Goal: Find specific fact: Find specific fact

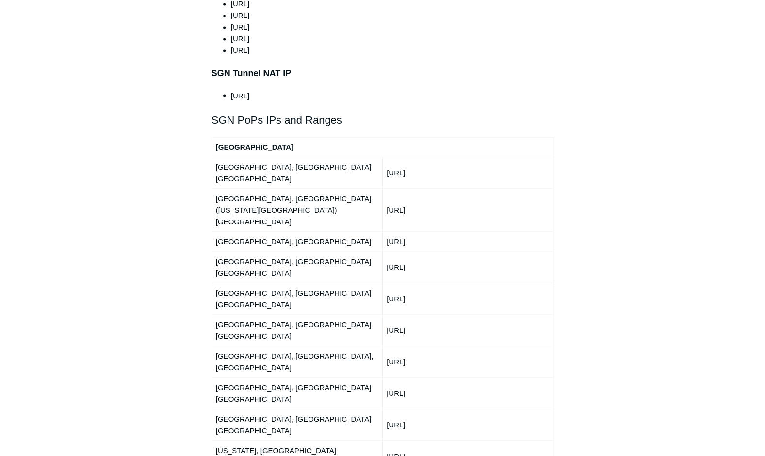
scroll to position [1116, 0]
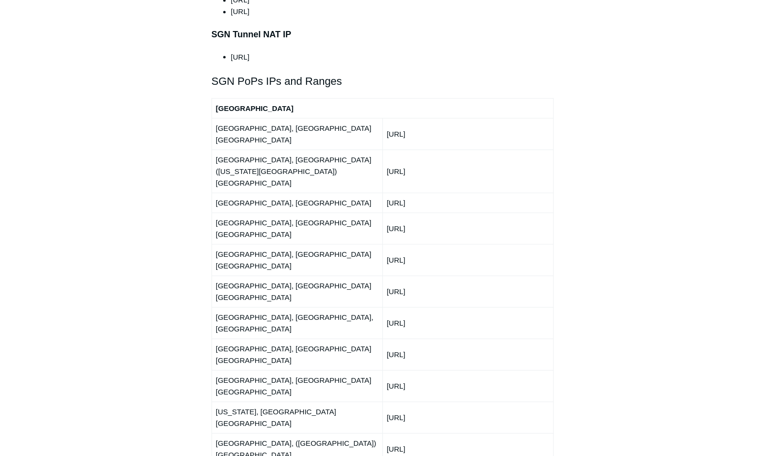
drag, startPoint x: 444, startPoint y: 182, endPoint x: 387, endPoint y: 179, distance: 56.8
click at [387, 244] on td "[URL]" at bounding box center [467, 260] width 171 height 32
copy td "[URL]"
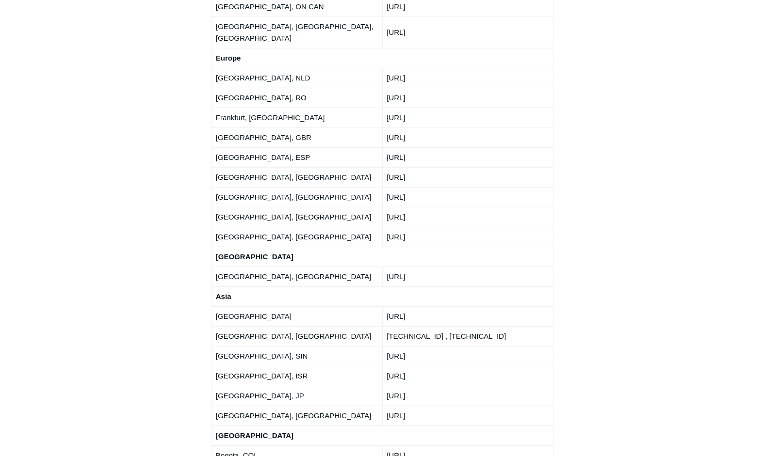
scroll to position [1649, 0]
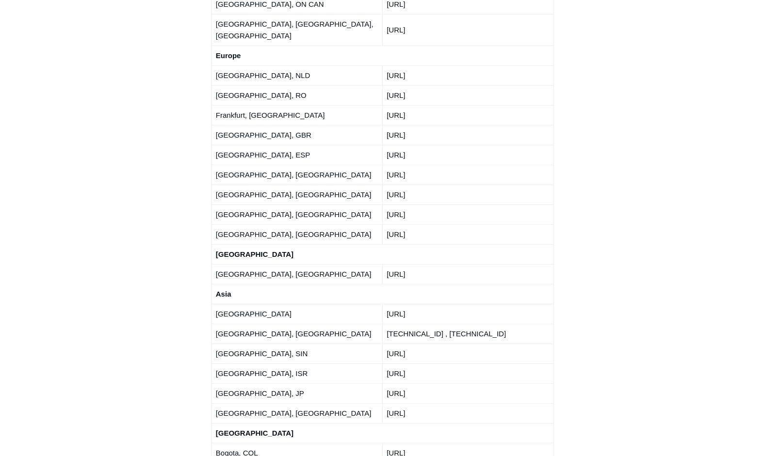
drag, startPoint x: 435, startPoint y: 121, endPoint x: 373, endPoint y: 120, distance: 62.1
click at [373, 304] on tr "[GEOGRAPHIC_DATA] [URL]" at bounding box center [383, 314] width 342 height 20
copy tr "[URL]"
drag, startPoint x: 441, startPoint y: 161, endPoint x: 388, endPoint y: 160, distance: 53.4
click at [388, 344] on td "[URL]" at bounding box center [467, 354] width 171 height 20
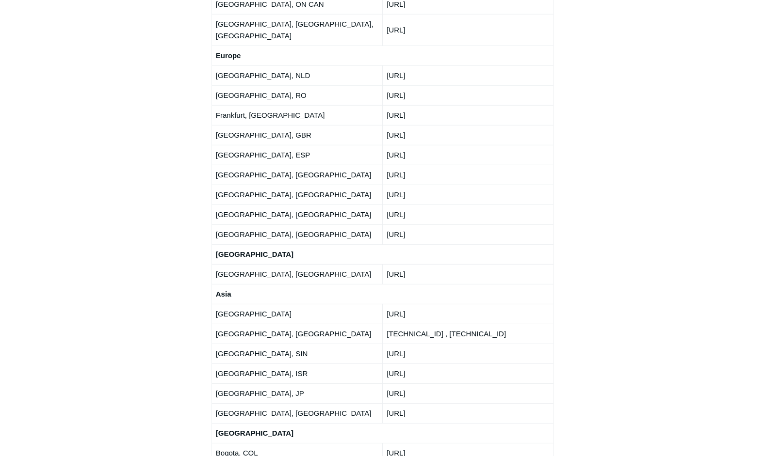
copy td "[URL]"
drag, startPoint x: 434, startPoint y: 121, endPoint x: 385, endPoint y: 120, distance: 48.5
click at [385, 304] on td "[URL]" at bounding box center [467, 314] width 171 height 20
copy td "[URL]"
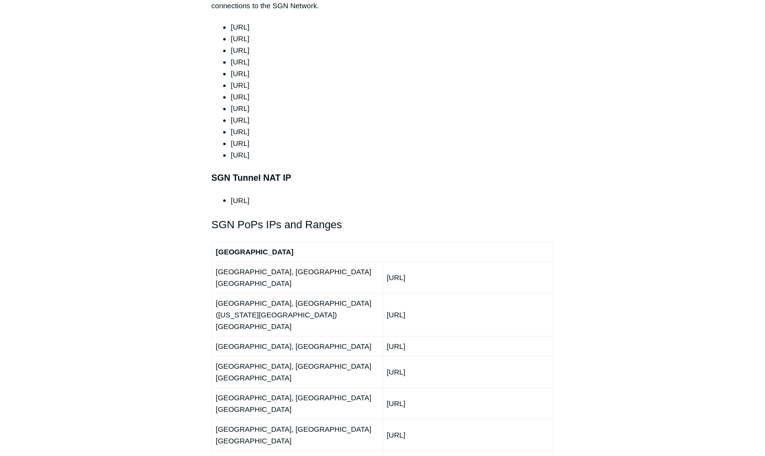
scroll to position [970, 0]
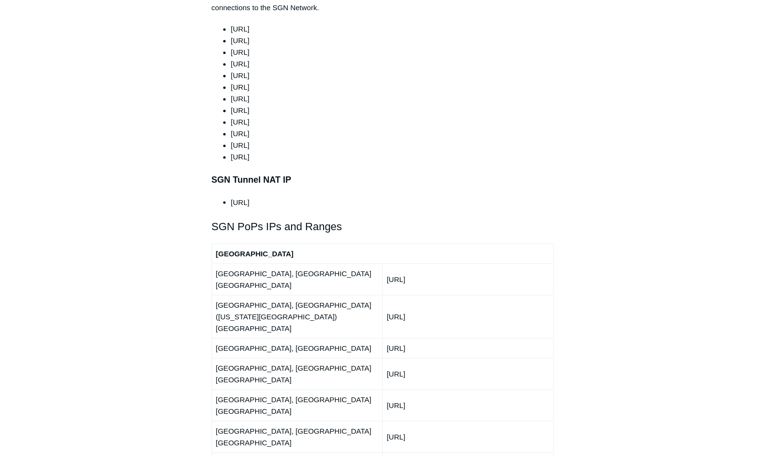
drag, startPoint x: 442, startPoint y: 329, endPoint x: 387, endPoint y: 326, distance: 55.4
click at [387, 390] on td "[URL]" at bounding box center [467, 406] width 171 height 32
copy td "[URL]"
